Goal: Find specific page/section: Find specific page/section

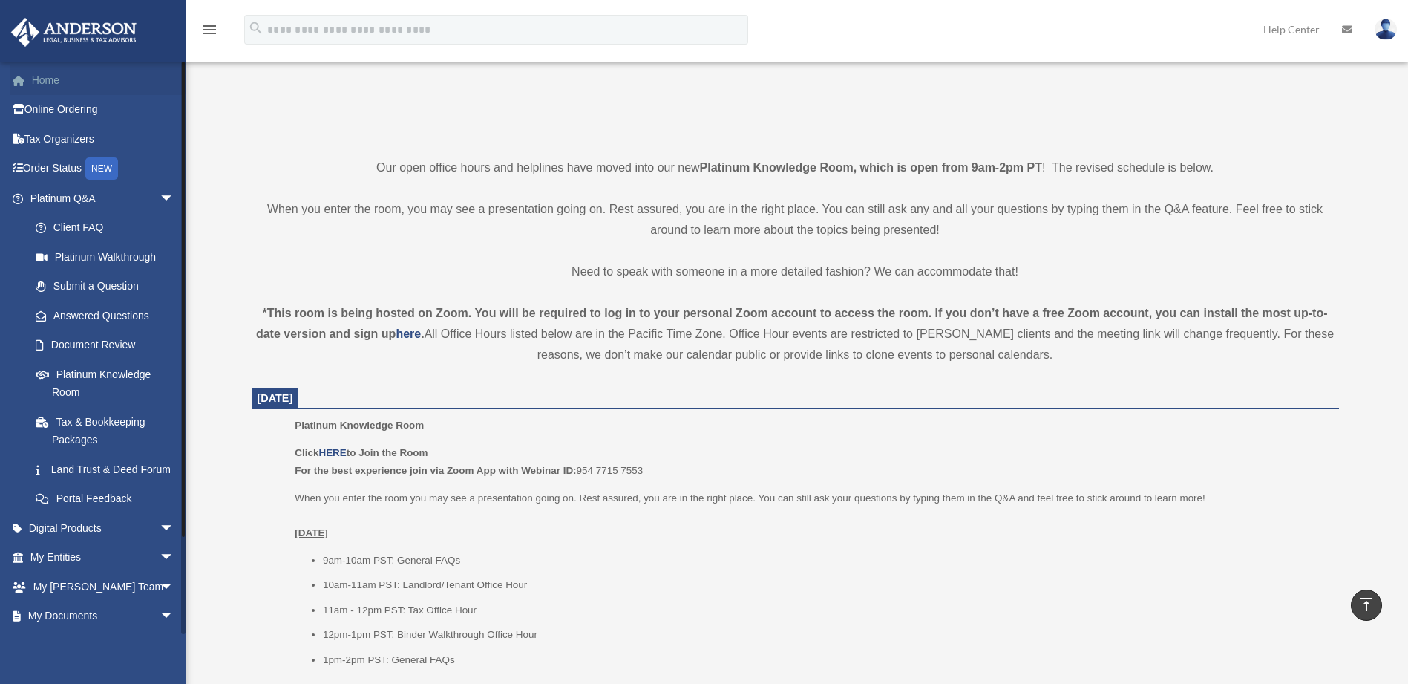
click at [77, 85] on link "Home" at bounding box center [103, 80] width 186 height 30
click at [62, 85] on link "Home" at bounding box center [103, 80] width 186 height 30
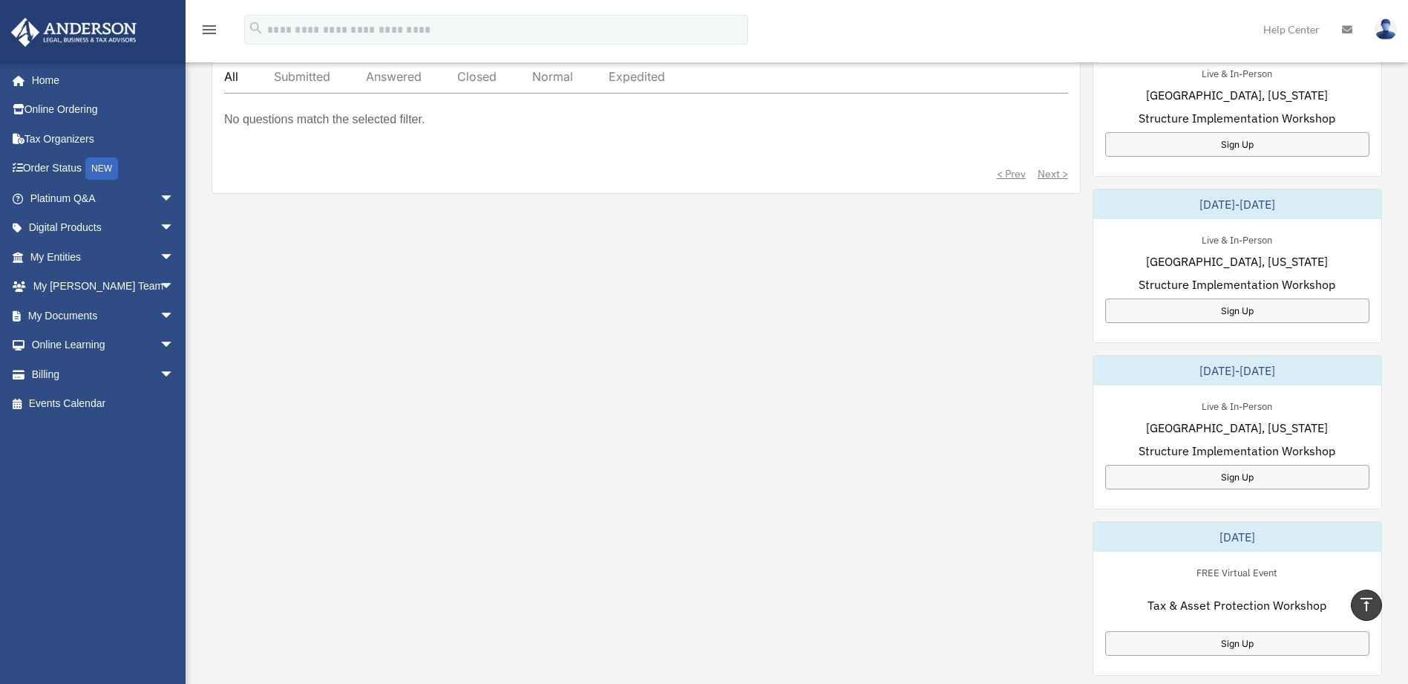
scroll to position [594, 0]
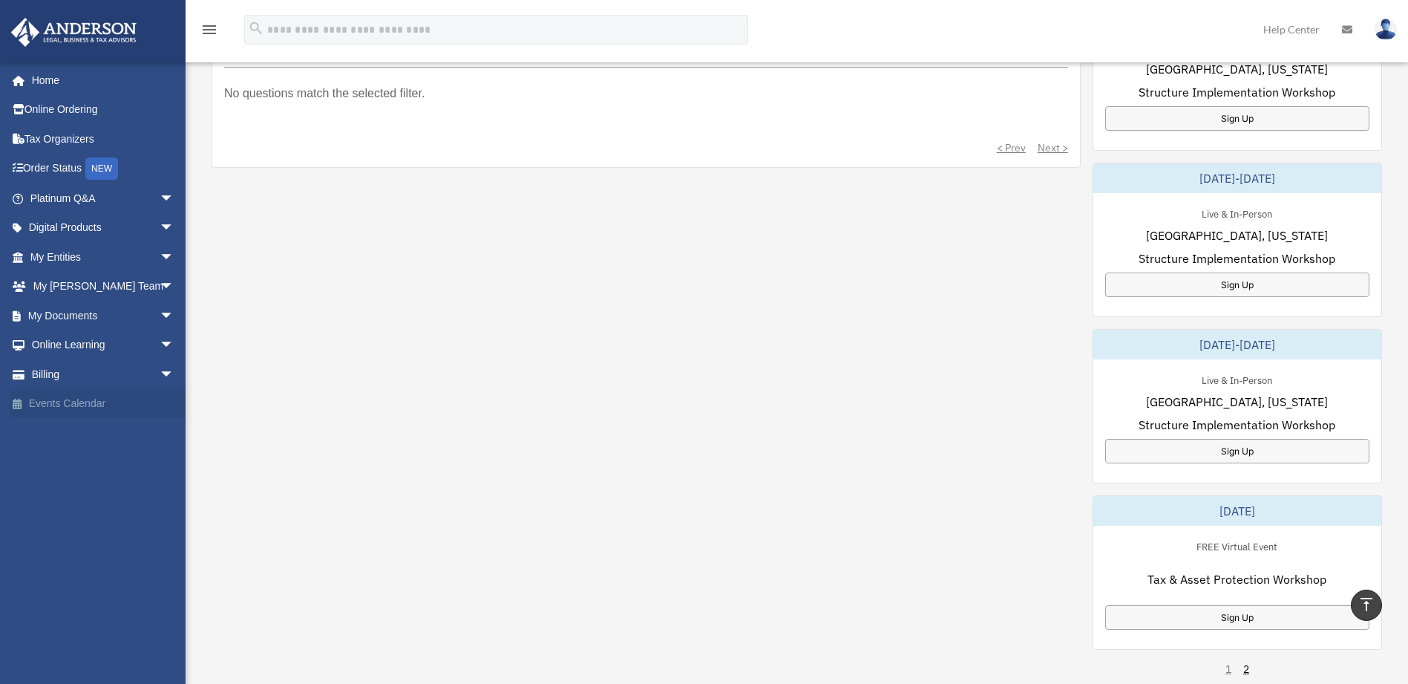
click at [94, 407] on link "Events Calendar" at bounding box center [103, 404] width 186 height 30
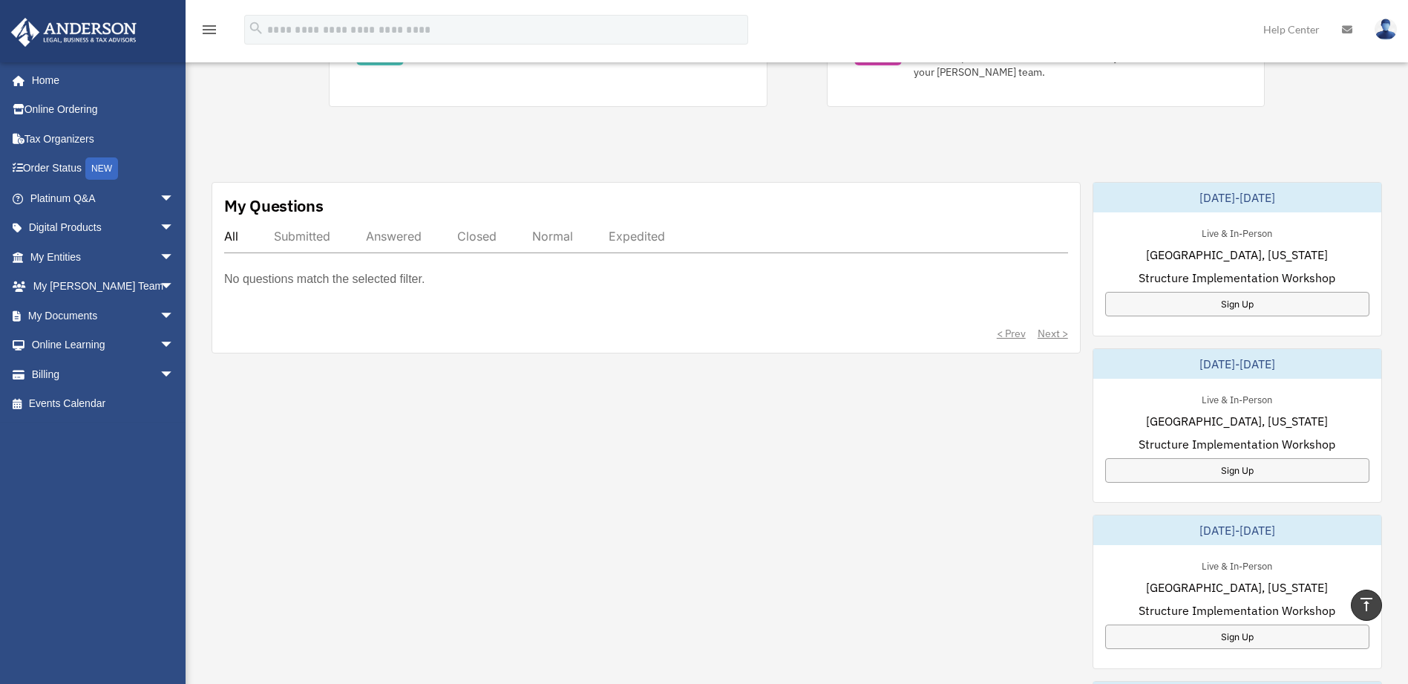
scroll to position [148, 0]
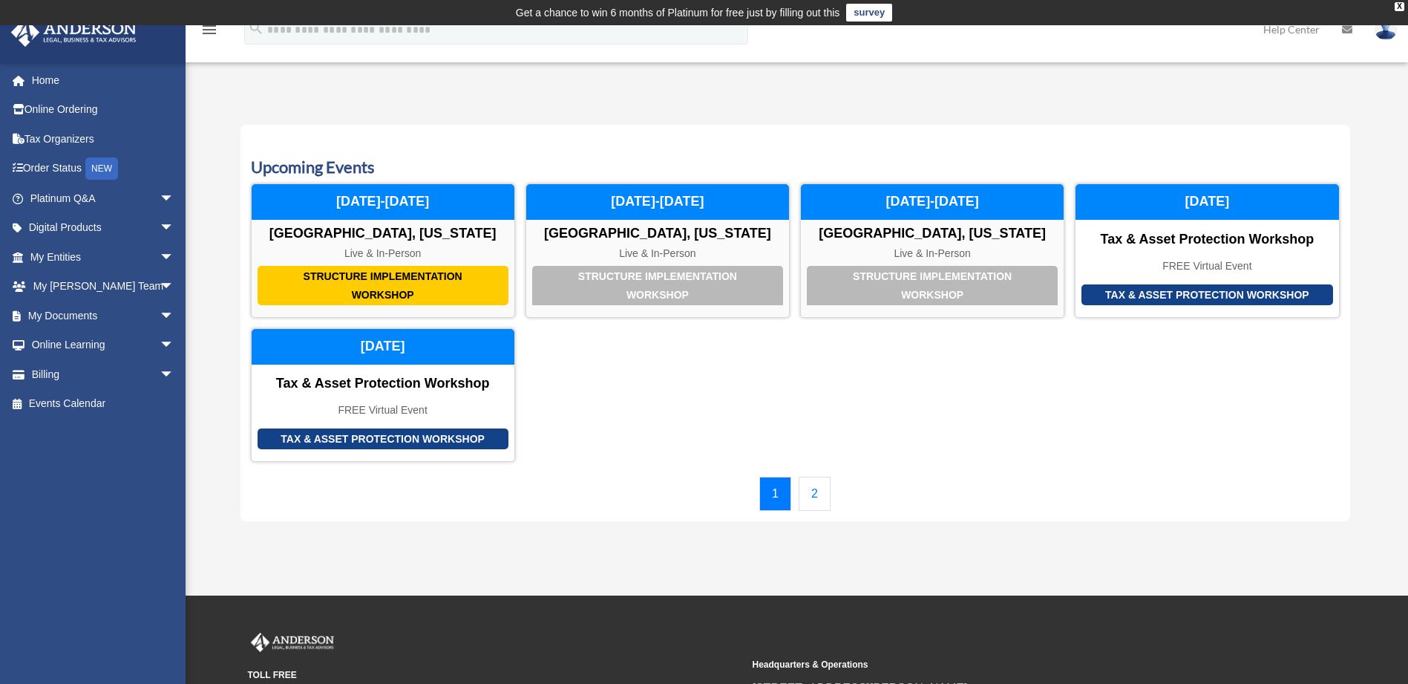
click at [822, 488] on link "2" at bounding box center [815, 494] width 32 height 34
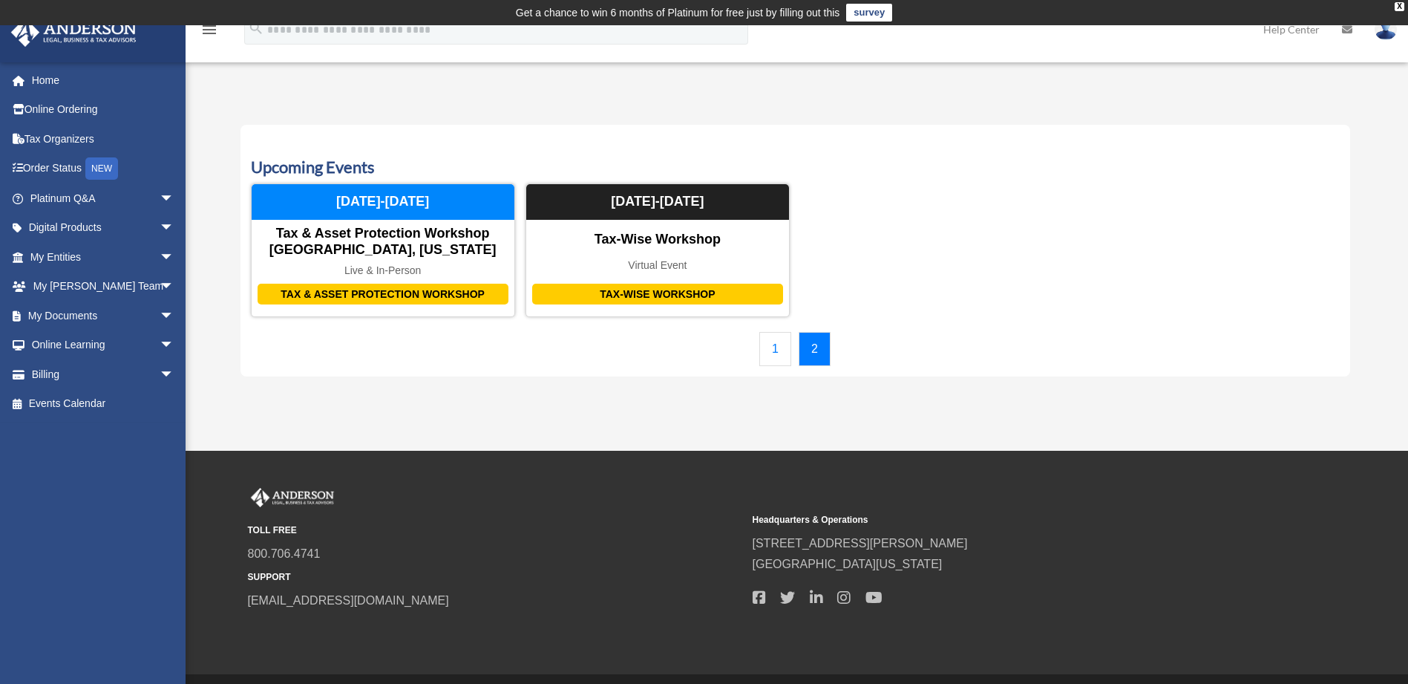
click at [760, 349] on link "1" at bounding box center [776, 349] width 32 height 34
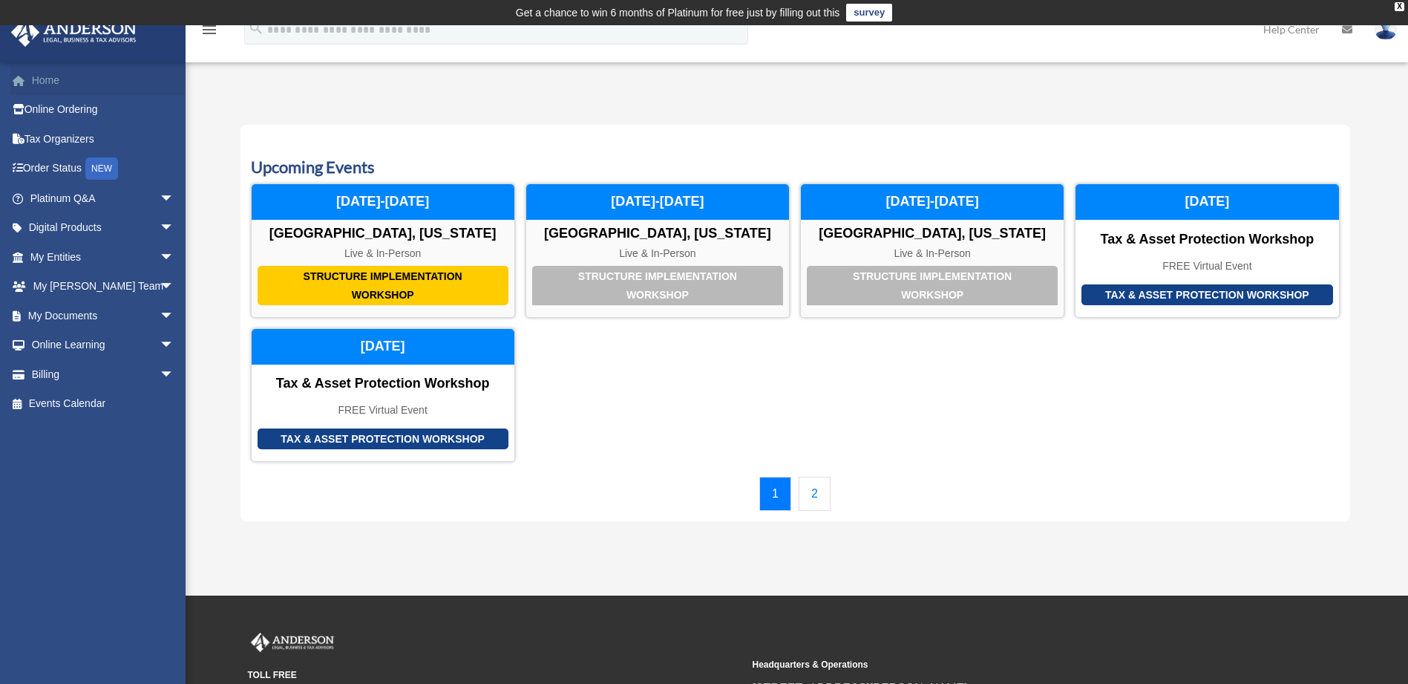
click at [78, 82] on link "Home" at bounding box center [103, 80] width 186 height 30
click at [72, 79] on link "Home" at bounding box center [103, 80] width 186 height 30
click at [1119, 131] on div "Upcoming Events Structure Implementation Workshop Las Vegas, Nevada Live & In-P…" at bounding box center [796, 323] width 1110 height 396
